Goal: Transaction & Acquisition: Purchase product/service

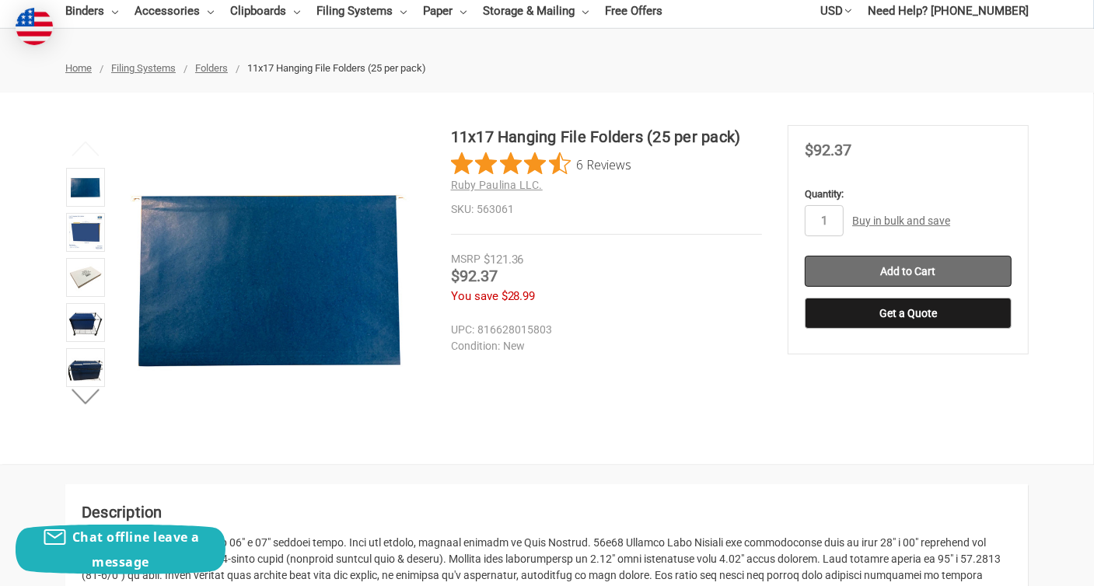
click at [925, 268] on input "Add to Cart" at bounding box center [908, 271] width 207 height 31
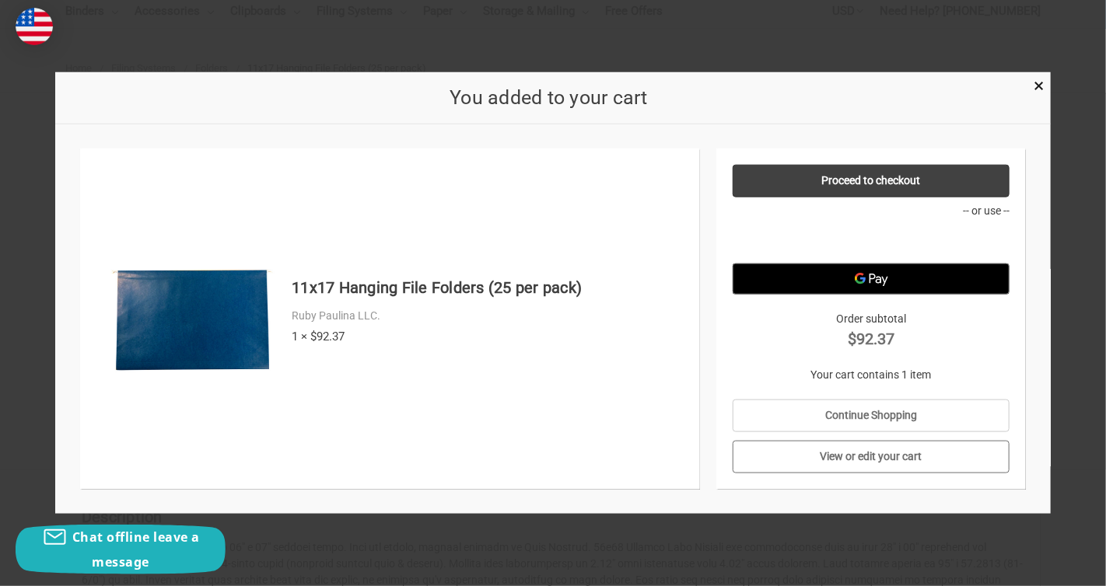
click at [858, 449] on link "View or edit your cart" at bounding box center [871, 457] width 278 height 33
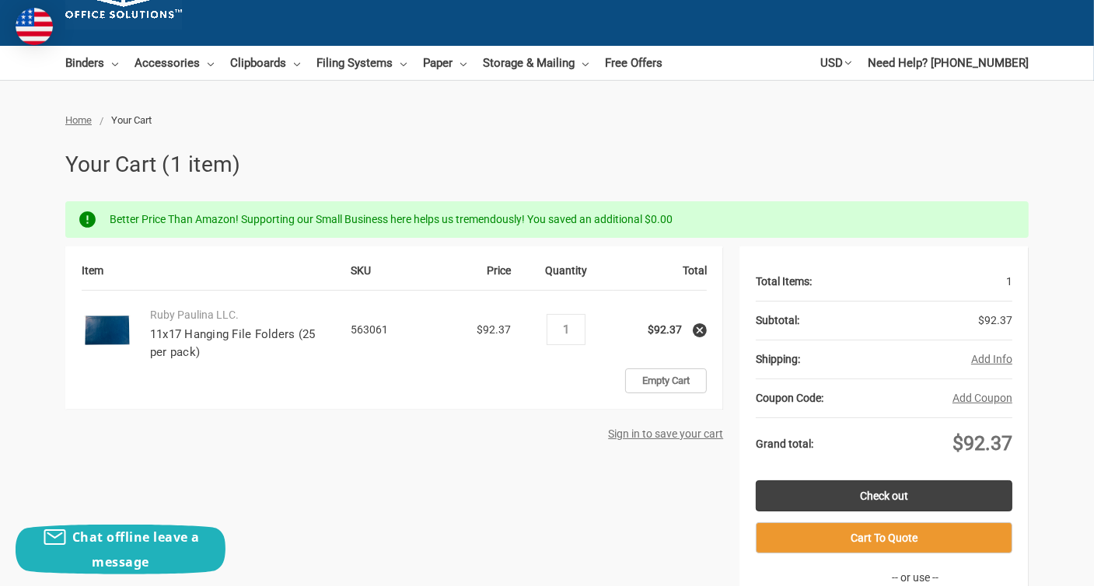
scroll to position [155, 0]
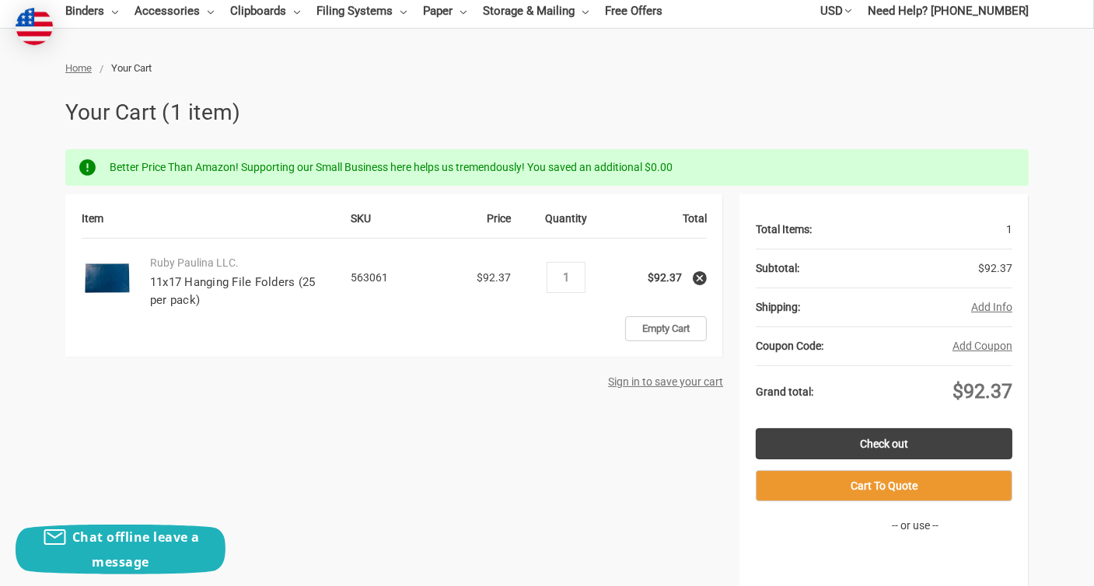
click at [991, 310] on button "Add Info" at bounding box center [991, 307] width 41 height 16
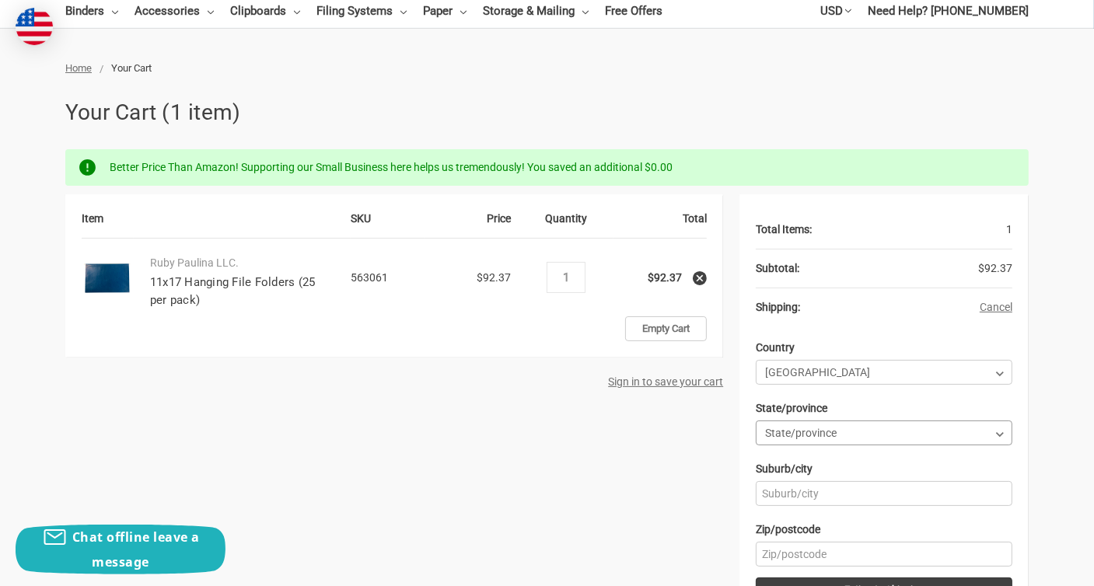
click at [847, 430] on select "State/province Alabama Alaska American Samoa Arizona Arkansas Armed Forces Afri…" at bounding box center [884, 433] width 257 height 25
select select "57"
click at [756, 421] on select "State/province Alabama Alaska American Samoa Arizona Arkansas Armed Forces Afri…" at bounding box center [884, 433] width 257 height 25
click at [811, 491] on input "Suburb/city" at bounding box center [884, 493] width 257 height 25
type input "dallas"
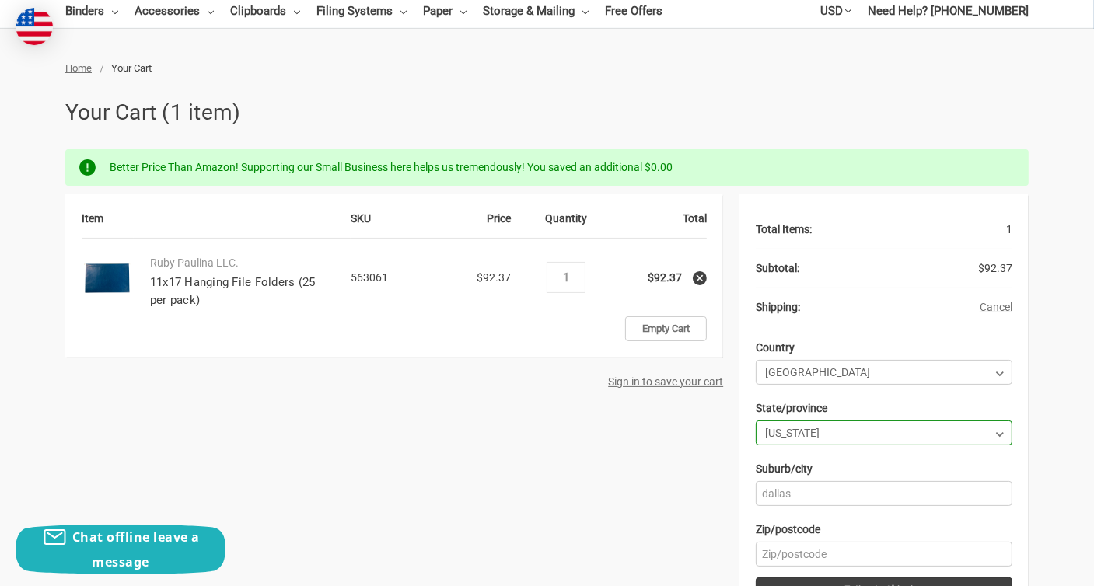
click at [646, 512] on div "Item SKU Price Quantity Total Ruby Paulina LLC. 11x17 Hanging File Folders (25 …" at bounding box center [546, 562] width 963 height 737
click at [826, 547] on input "Zip/postcode" at bounding box center [884, 554] width 257 height 25
type input "75212"
click at [706, 521] on div "Item SKU Price Quantity Total Ruby Paulina LLC. 11x17 Hanging File Folders (25 …" at bounding box center [546, 562] width 963 height 737
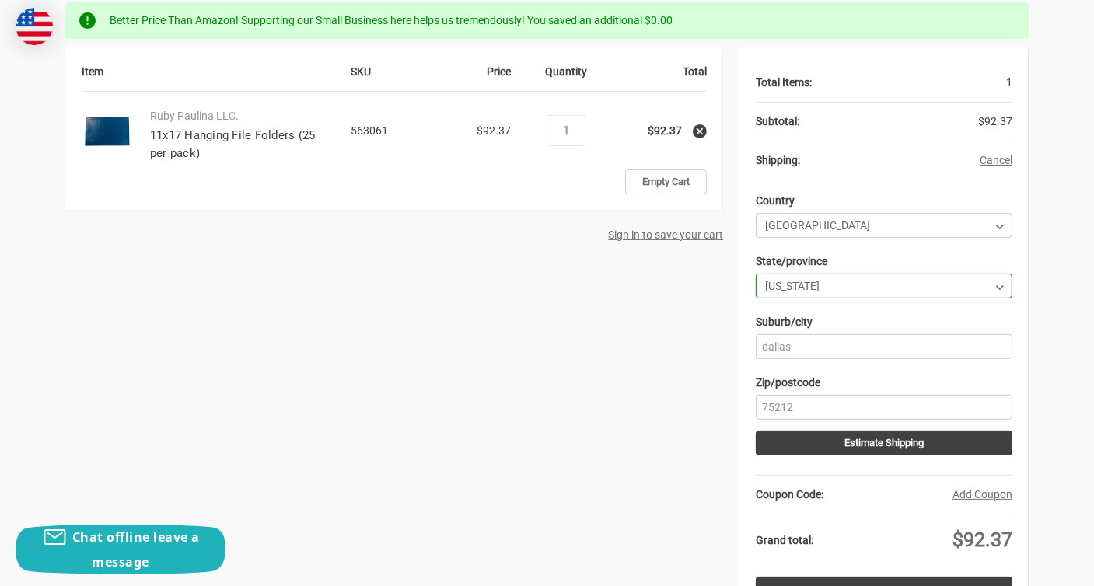
scroll to position [311, 0]
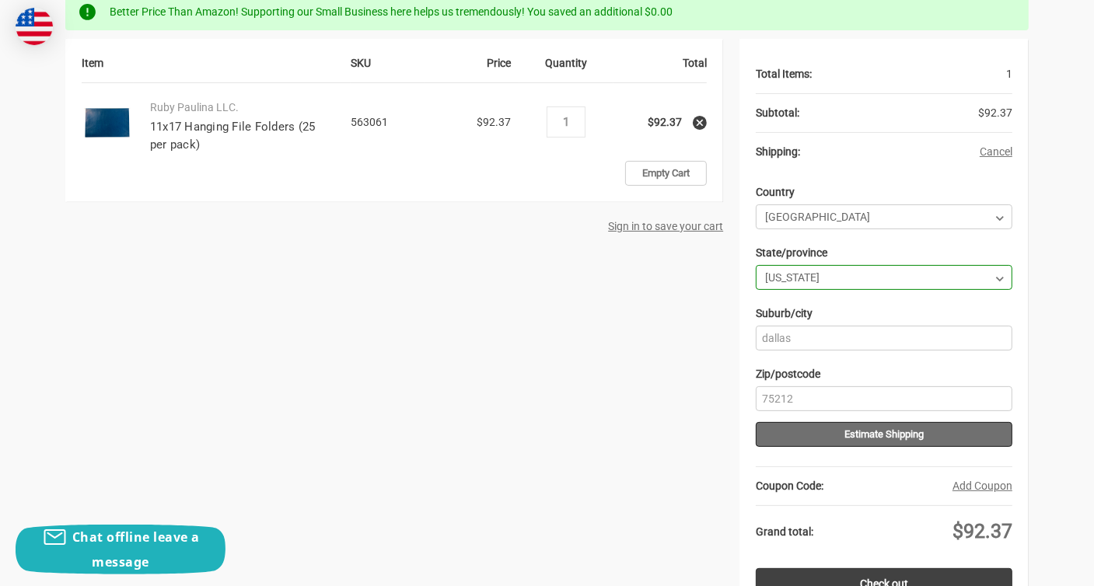
click at [841, 432] on button "Estimate Shipping" at bounding box center [884, 434] width 257 height 25
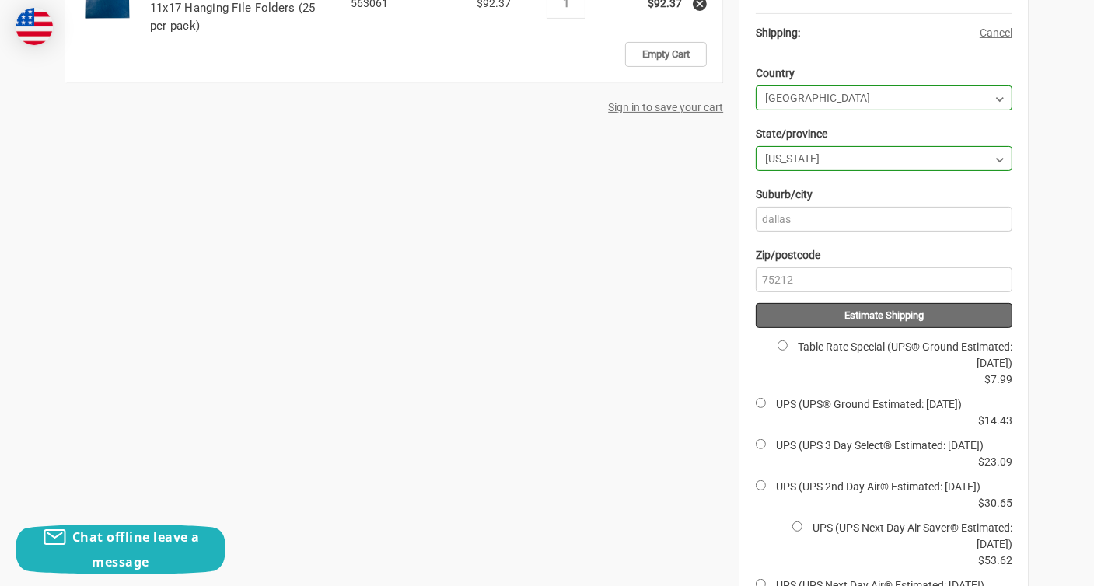
scroll to position [544, 0]
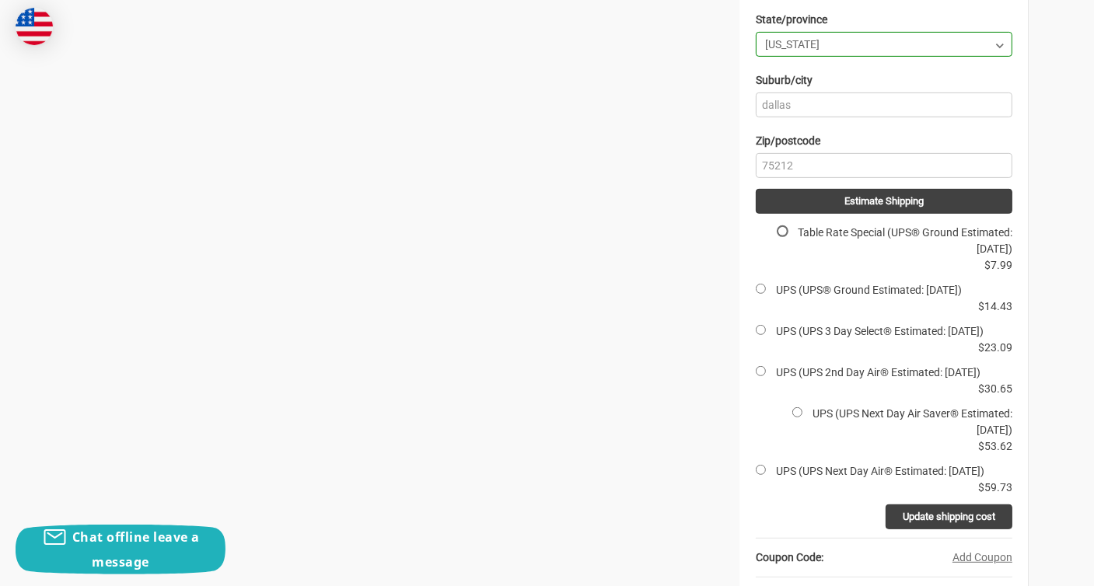
click at [777, 231] on input "Table Rate Special (UPS® Ground Estimated: Tue, Aug 26)" at bounding box center [782, 231] width 10 height 10
radio input "true"
click at [944, 529] on input "Update shipping cost" at bounding box center [949, 517] width 127 height 25
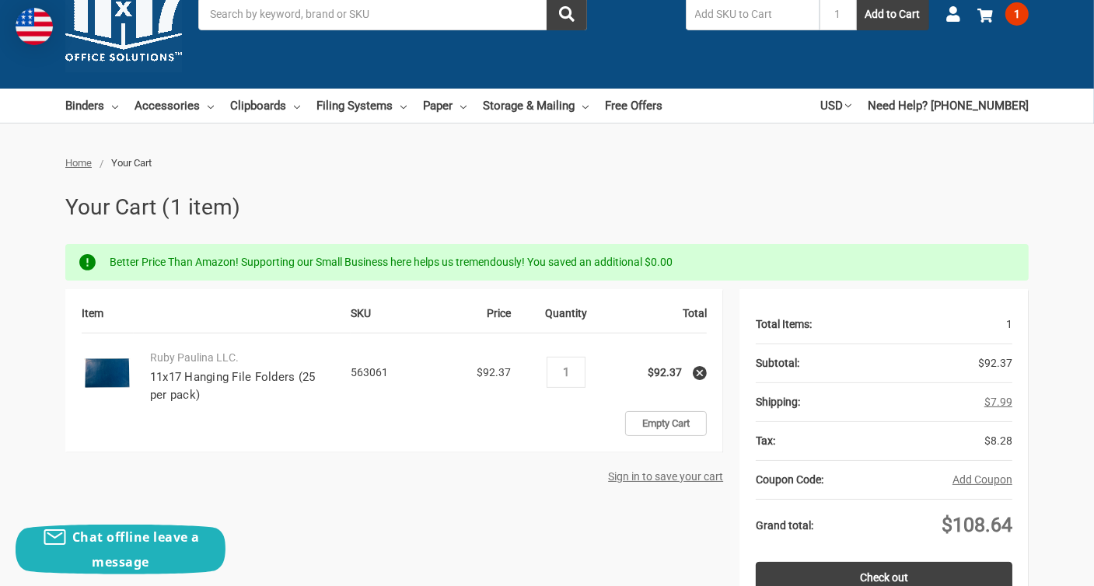
scroll to position [38, 0]
